Goal: Task Accomplishment & Management: Manage account settings

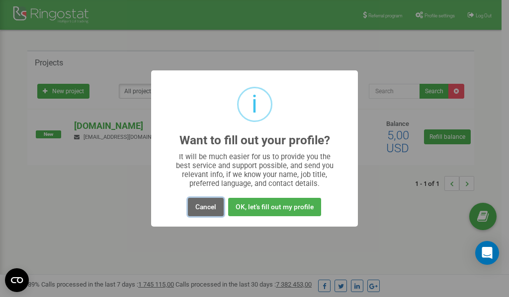
click at [206, 210] on button "Cancel" at bounding box center [206, 207] width 36 height 18
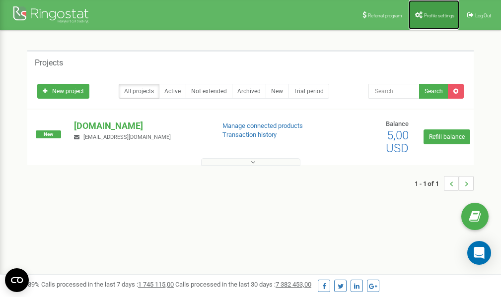
click at [430, 8] on link "Profile settings" at bounding box center [434, 15] width 51 height 30
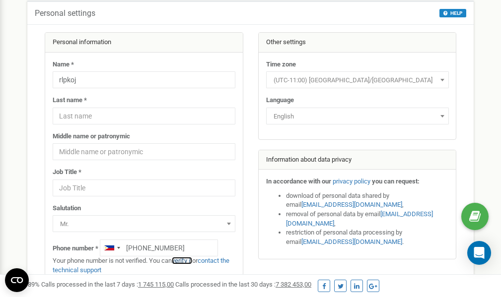
click at [188, 261] on link "verify it" at bounding box center [182, 260] width 20 height 7
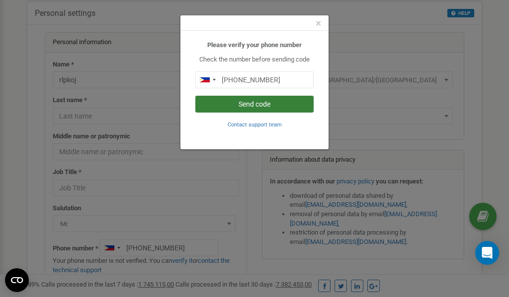
click at [247, 104] on button "Send code" at bounding box center [254, 104] width 118 height 17
